Goal: Task Accomplishment & Management: Manage account settings

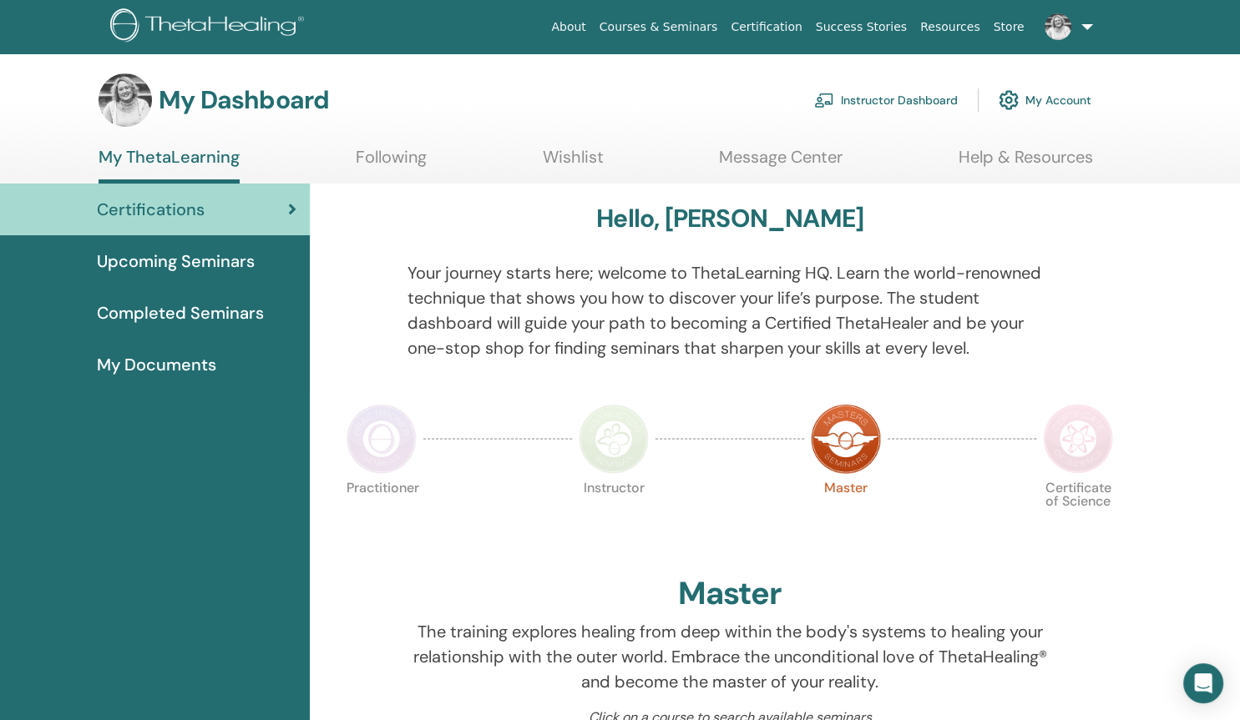
click at [865, 99] on link "Instructor Dashboard" at bounding box center [886, 100] width 144 height 37
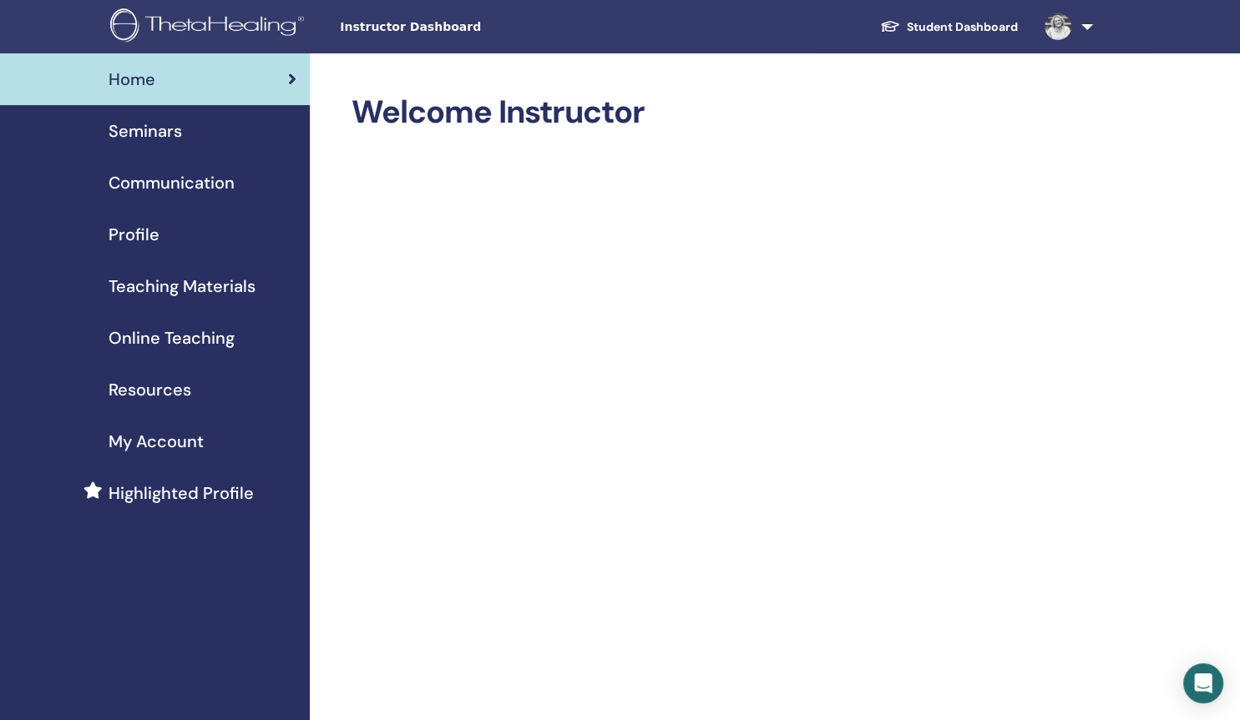
click at [175, 135] on span "Seminars" at bounding box center [145, 131] width 73 height 25
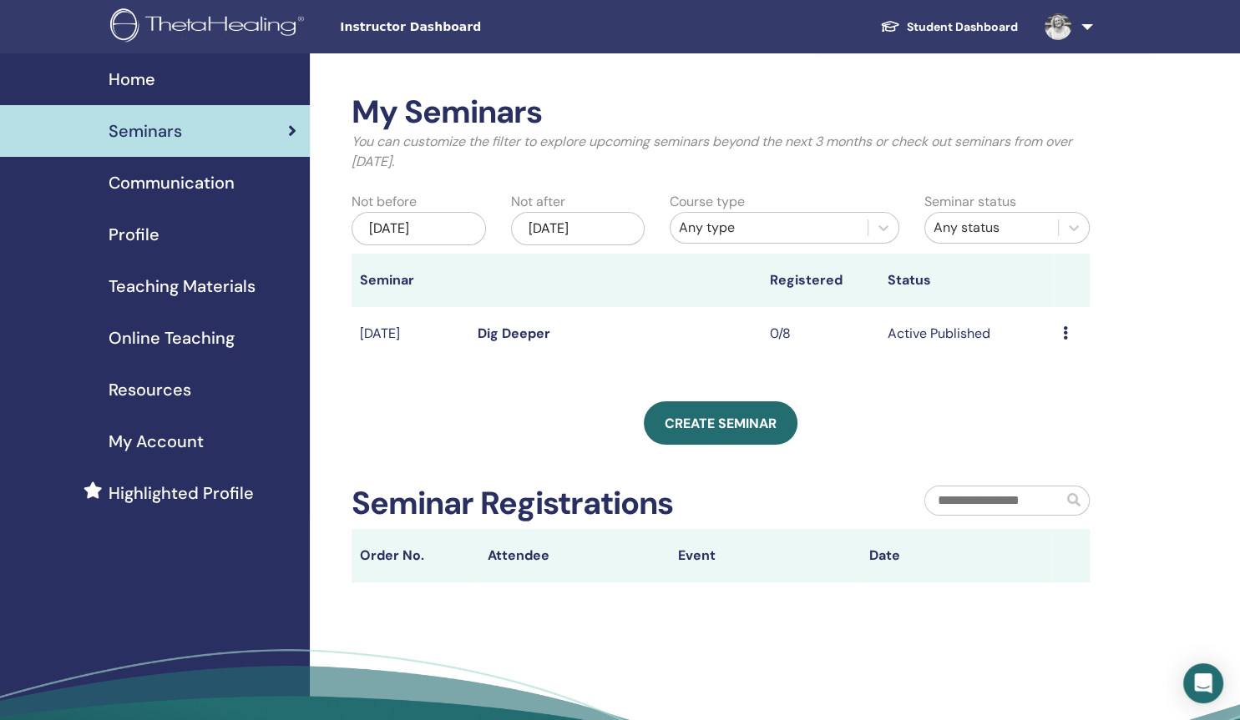
click at [1066, 332] on icon at bounding box center [1065, 332] width 5 height 13
click at [1038, 375] on link "Edit" at bounding box center [1037, 371] width 24 height 18
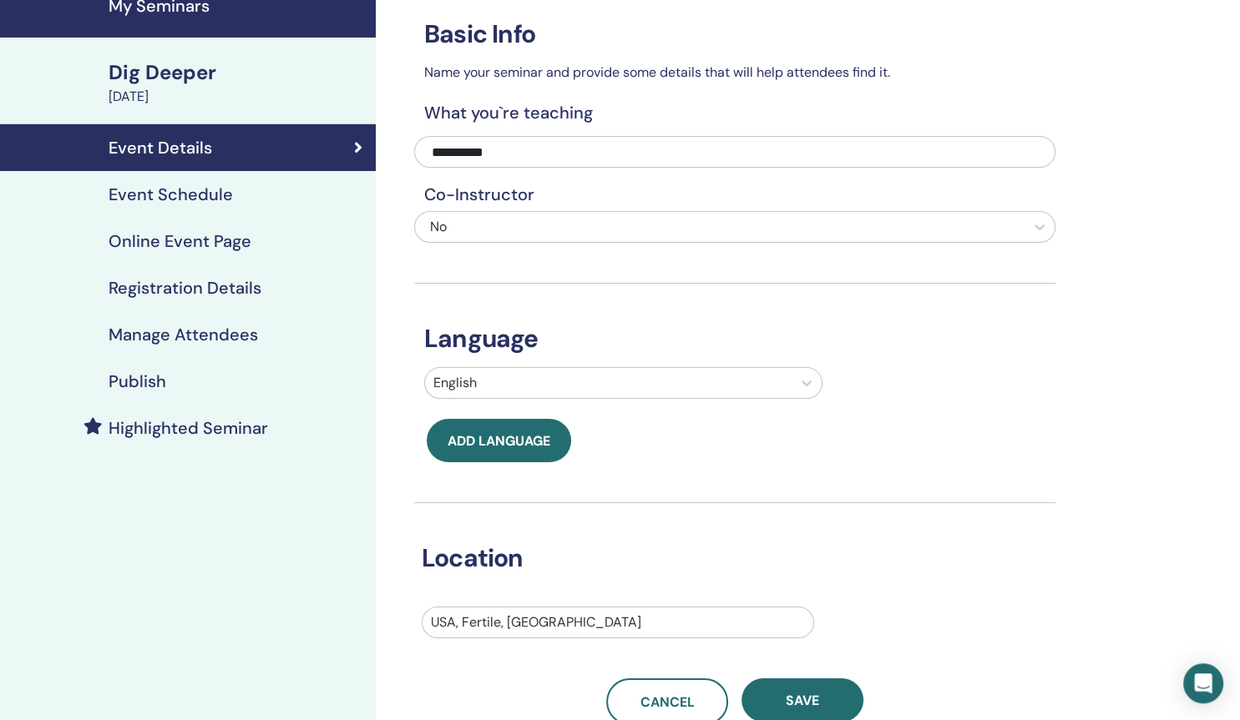
scroll to position [57, 0]
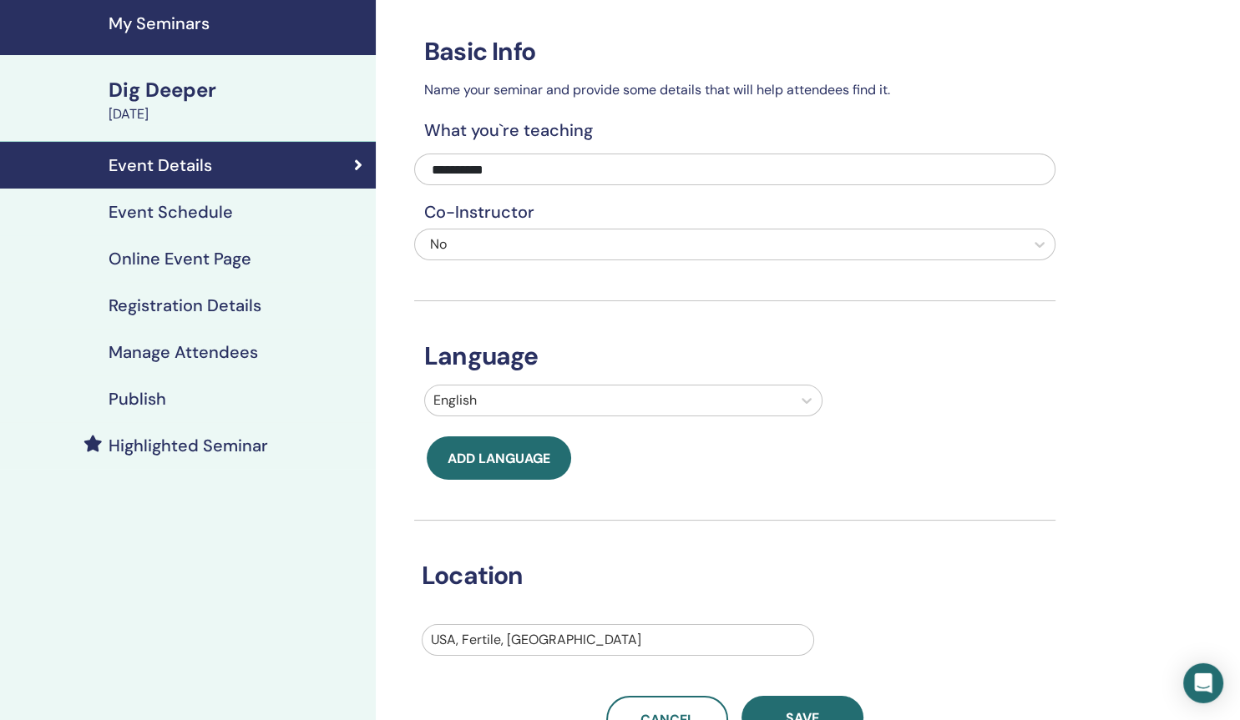
click at [215, 217] on h4 "Event Schedule" at bounding box center [171, 212] width 124 height 20
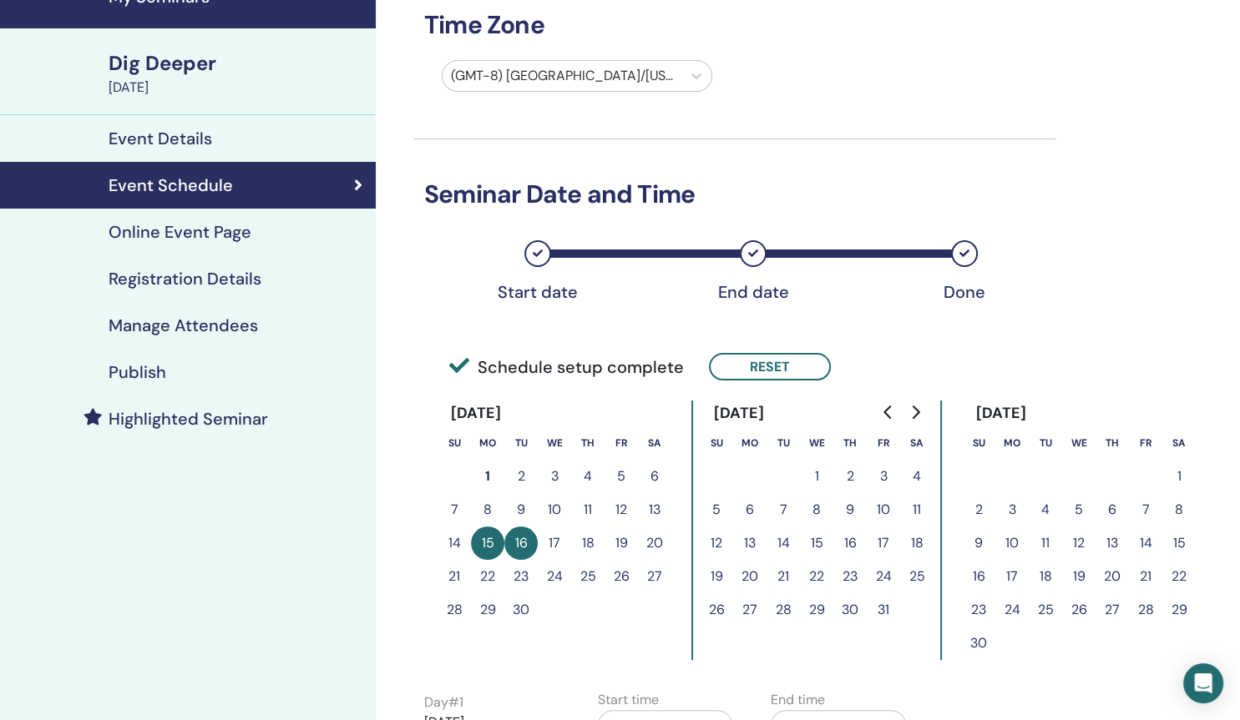
scroll to position [83, 0]
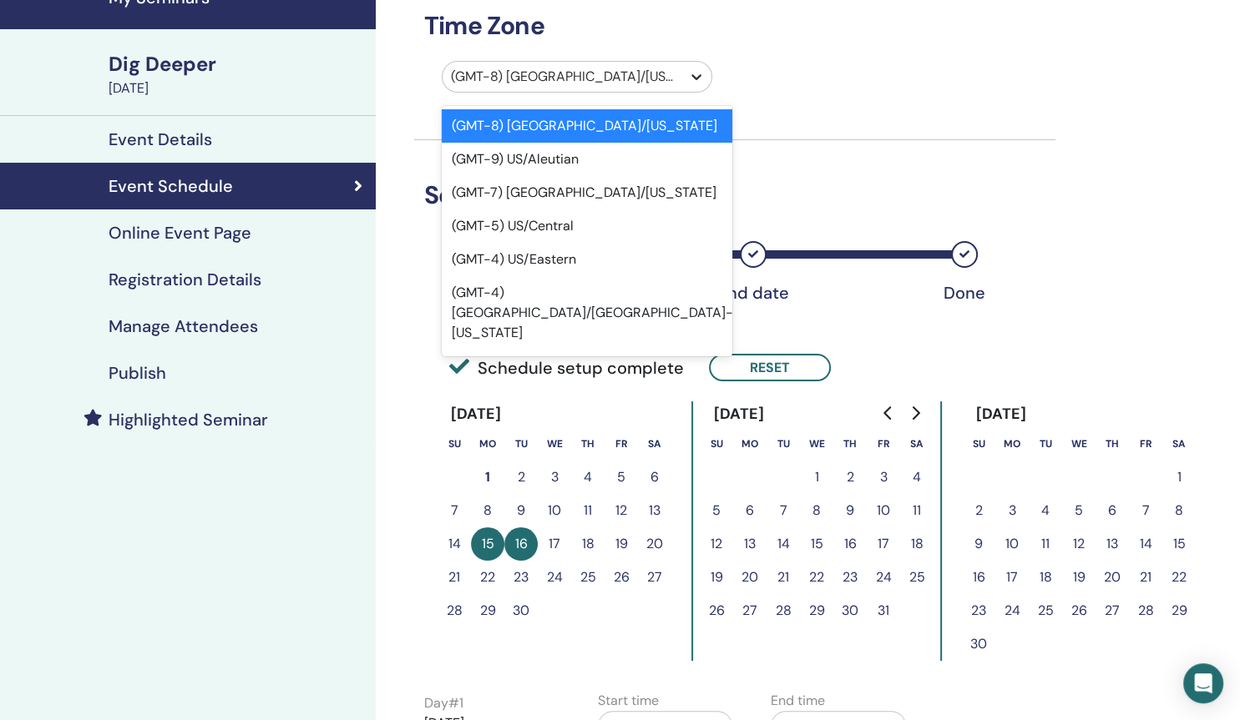
click at [699, 78] on icon at bounding box center [696, 76] width 17 height 17
click at [611, 216] on div "(GMT-5) US/Central" at bounding box center [587, 226] width 290 height 33
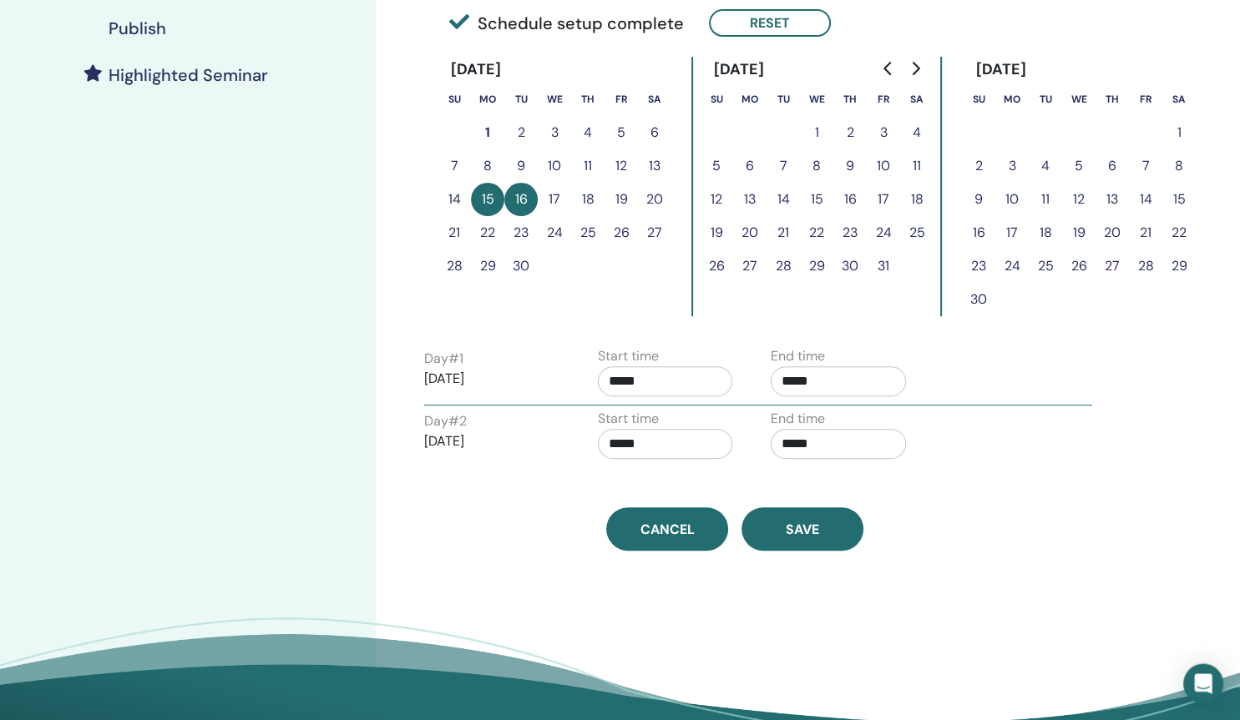
scroll to position [457, 0]
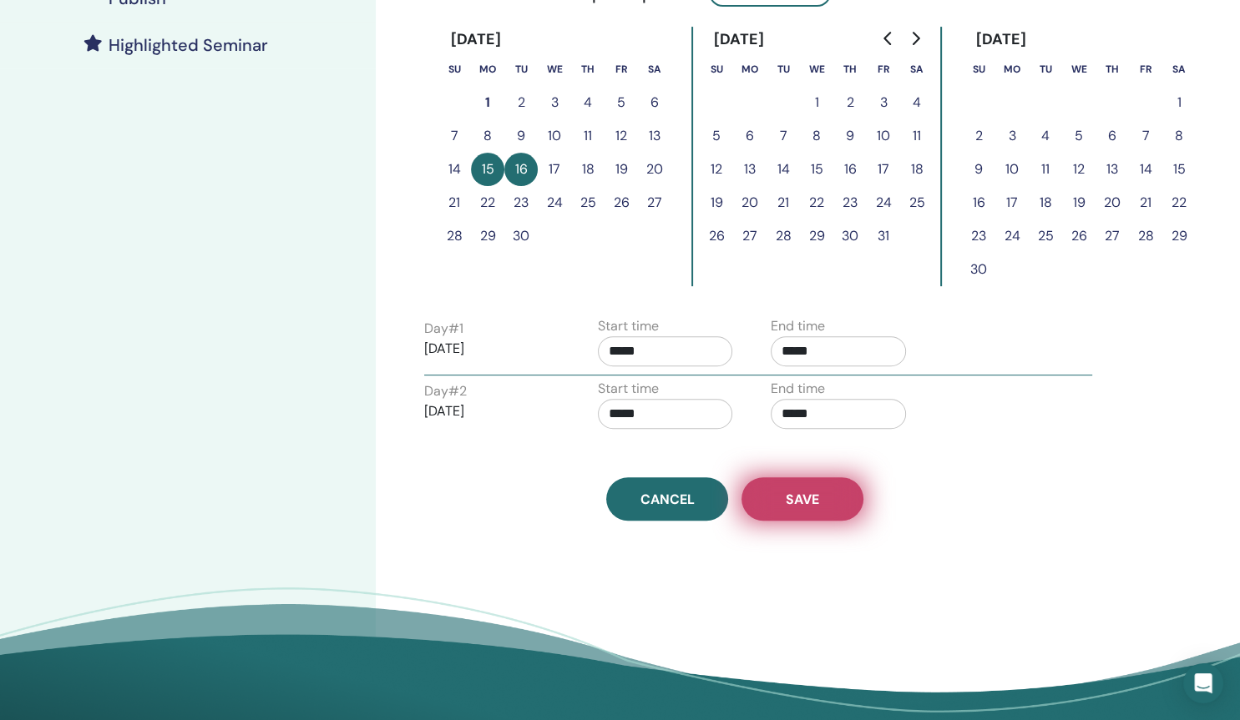
click at [806, 502] on span "Save" at bounding box center [801, 500] width 33 height 18
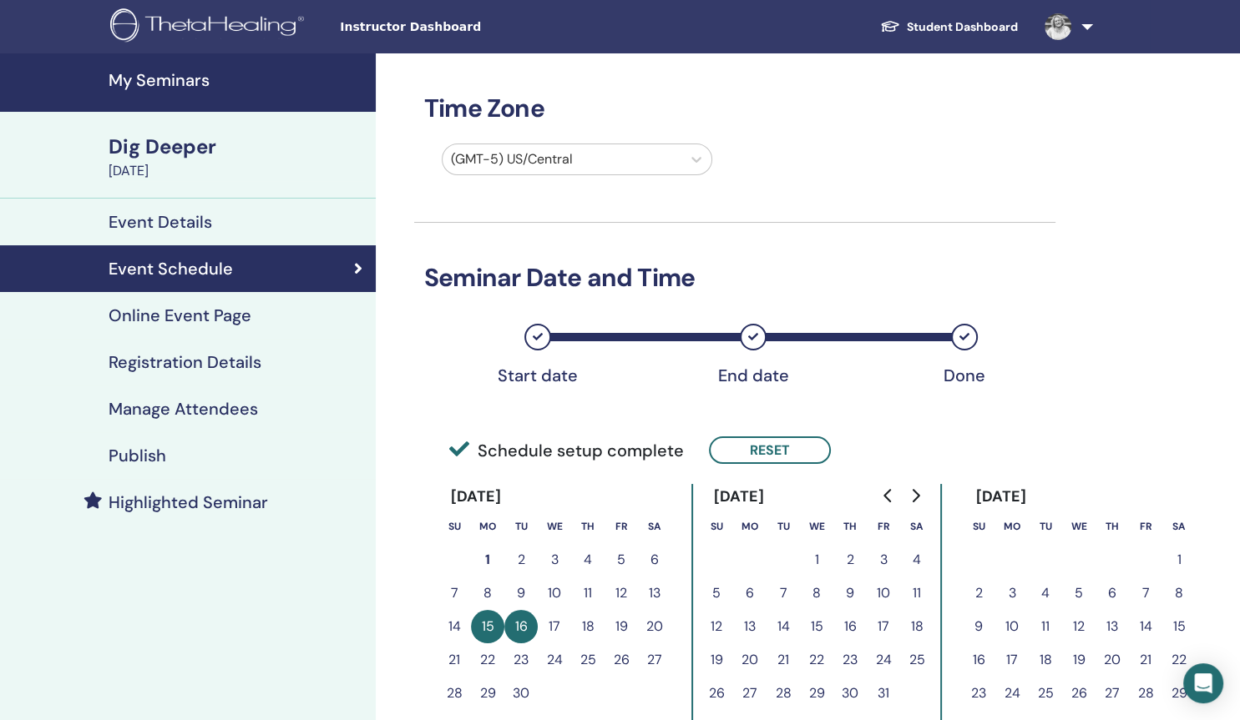
click at [144, 452] on h4 "Publish" at bounding box center [138, 456] width 58 height 20
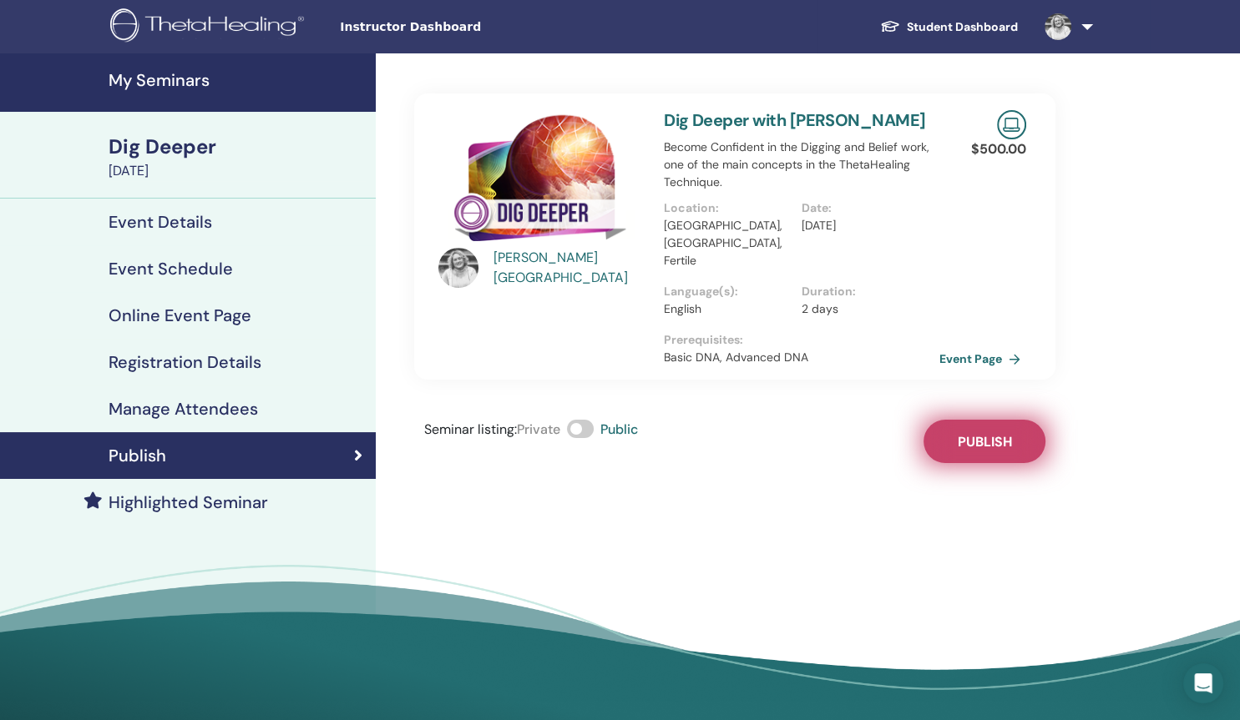
click at [967, 433] on span "Publish" at bounding box center [984, 442] width 54 height 18
click at [974, 346] on link "Event Page" at bounding box center [986, 358] width 88 height 25
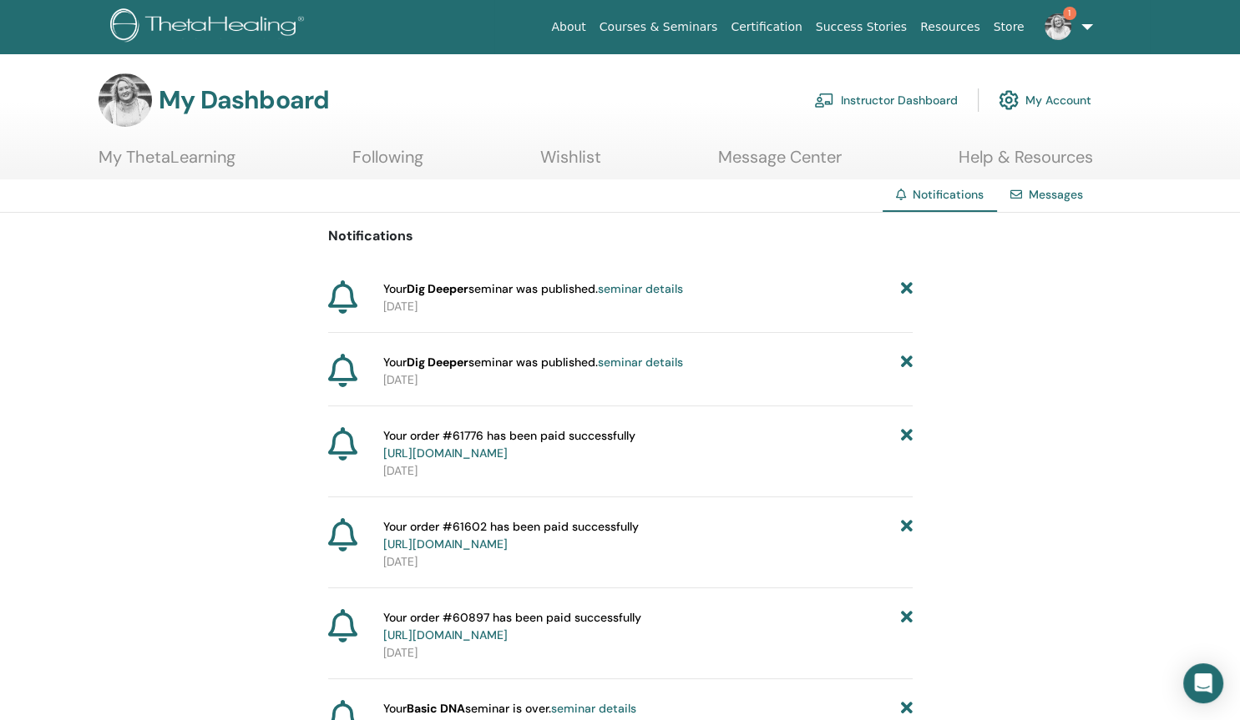
click at [1058, 30] on img at bounding box center [1057, 26] width 27 height 27
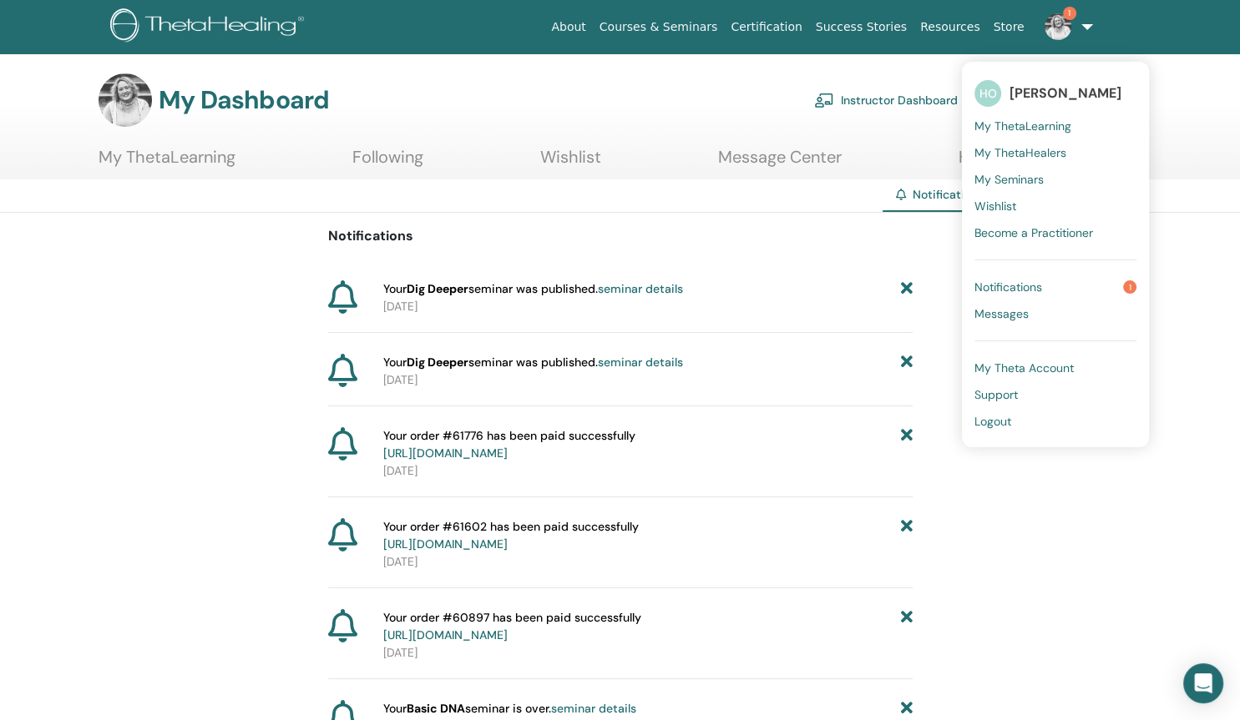
click at [592, 25] on link "About" at bounding box center [568, 27] width 48 height 31
